Goal: Task Accomplishment & Management: Manage account settings

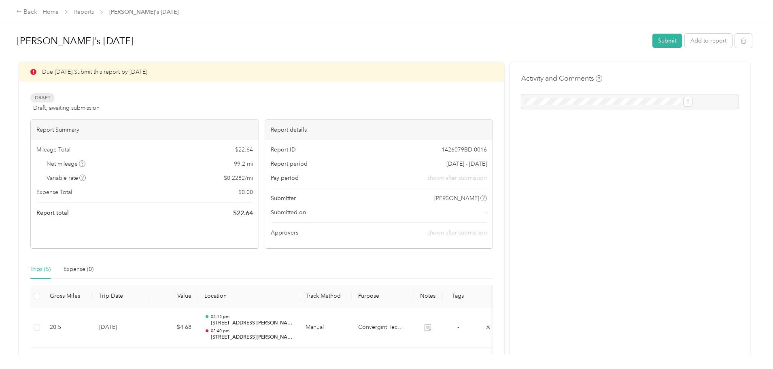
scroll to position [219, 0]
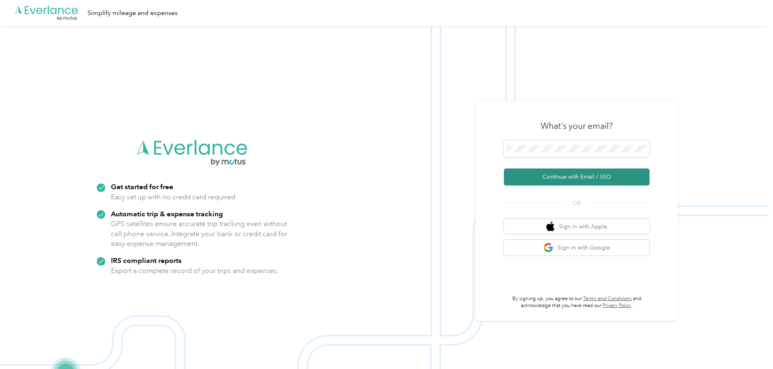
click at [530, 181] on button "Continue with Email / SSO" at bounding box center [577, 176] width 146 height 17
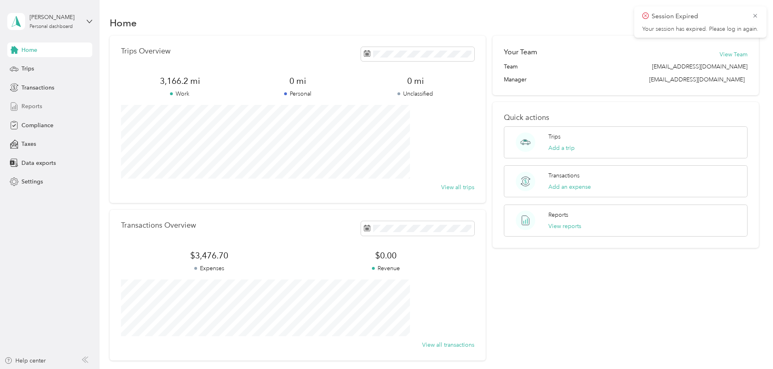
click at [50, 106] on div "Reports" at bounding box center [49, 106] width 85 height 15
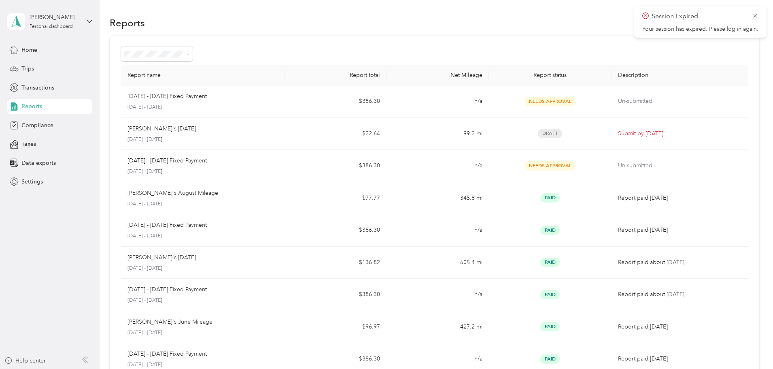
click at [759, 20] on div "Session Expired Your session has expired. Please log in again." at bounding box center [700, 21] width 132 height 31
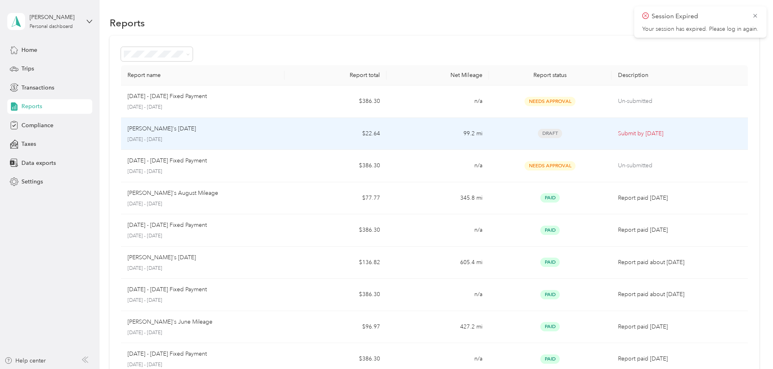
click at [255, 131] on div "[PERSON_NAME]'s [DATE]" at bounding box center [203, 128] width 151 height 9
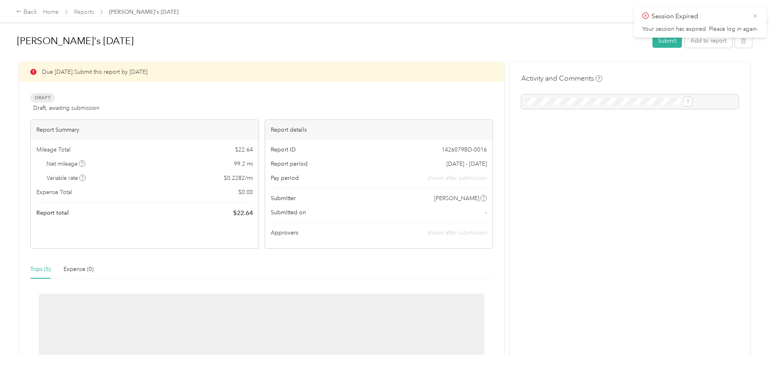
click at [752, 16] on icon at bounding box center [755, 15] width 6 height 7
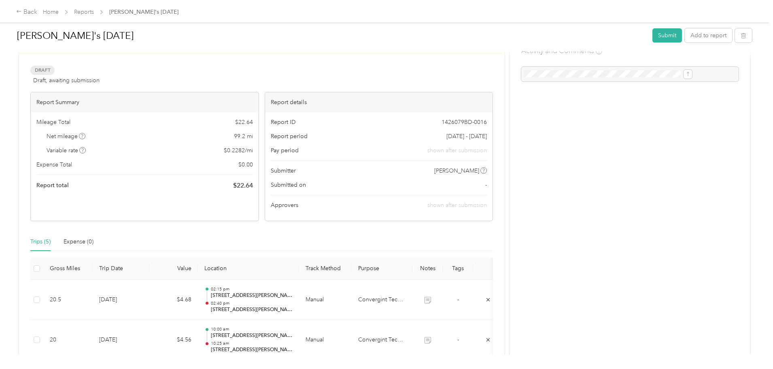
scroll to position [81, 0]
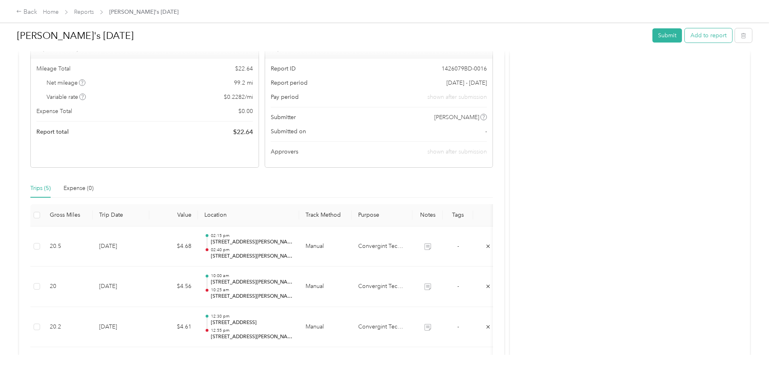
click at [685, 39] on button "Add to report" at bounding box center [708, 35] width 47 height 14
